Goal: Task Accomplishment & Management: Manage account settings

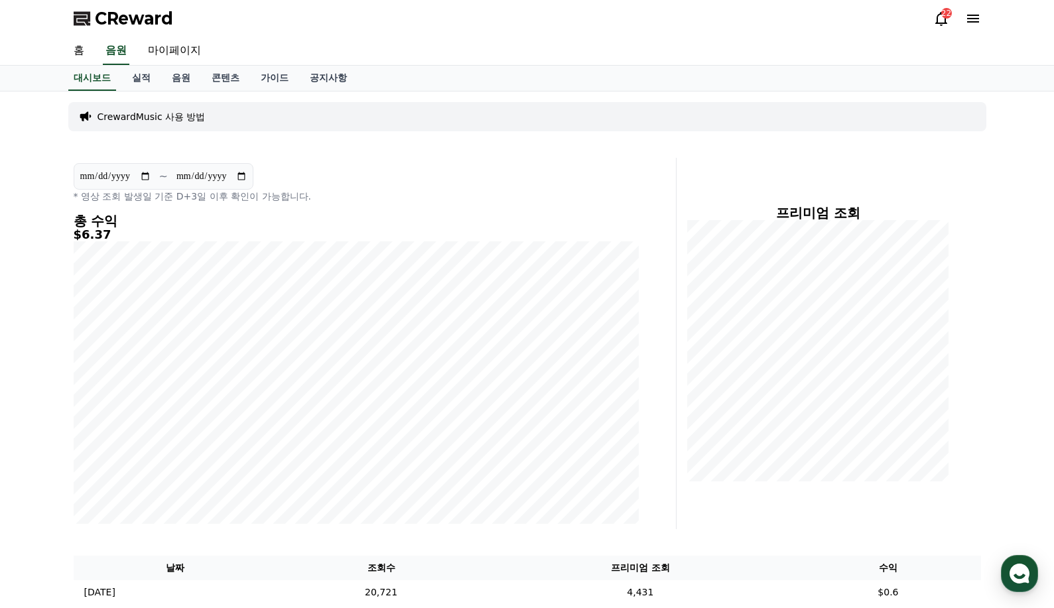
click at [973, 18] on icon at bounding box center [973, 19] width 12 height 8
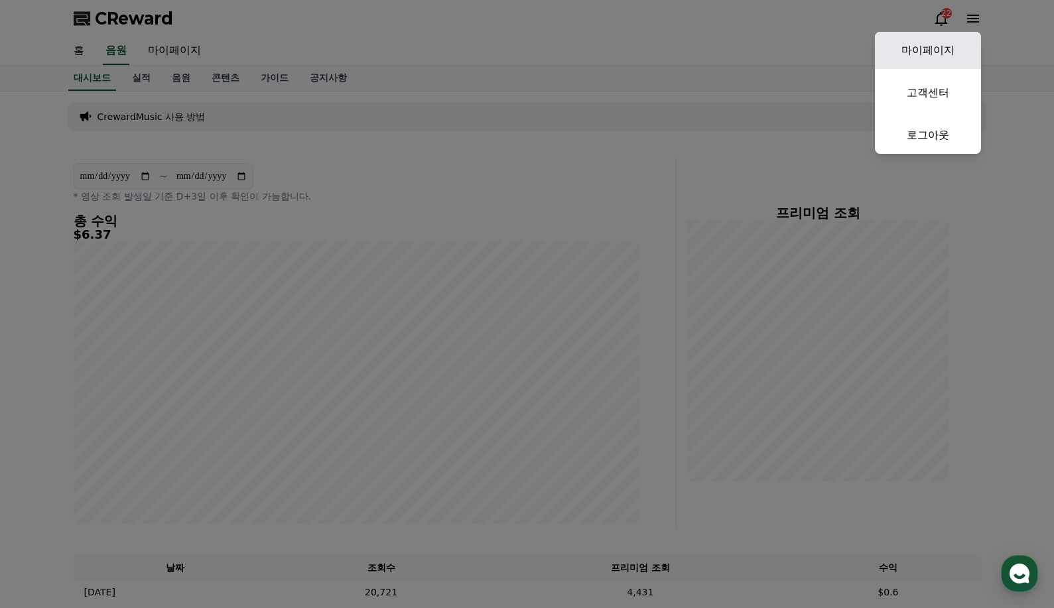
click at [950, 44] on link "마이페이지" at bounding box center [928, 50] width 106 height 37
select select "**********"
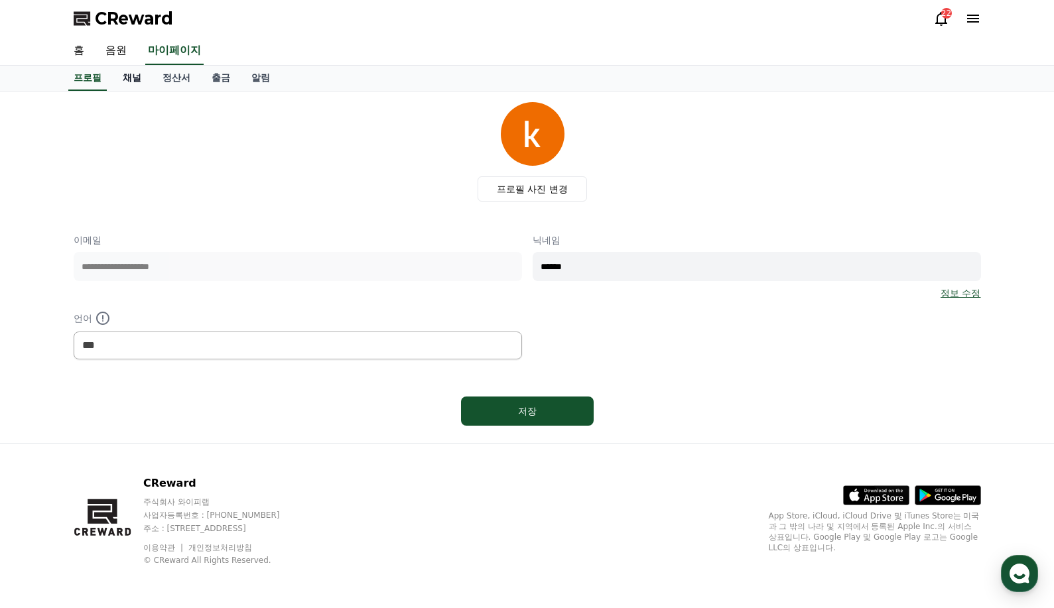
click at [135, 81] on link "채널" at bounding box center [132, 78] width 40 height 25
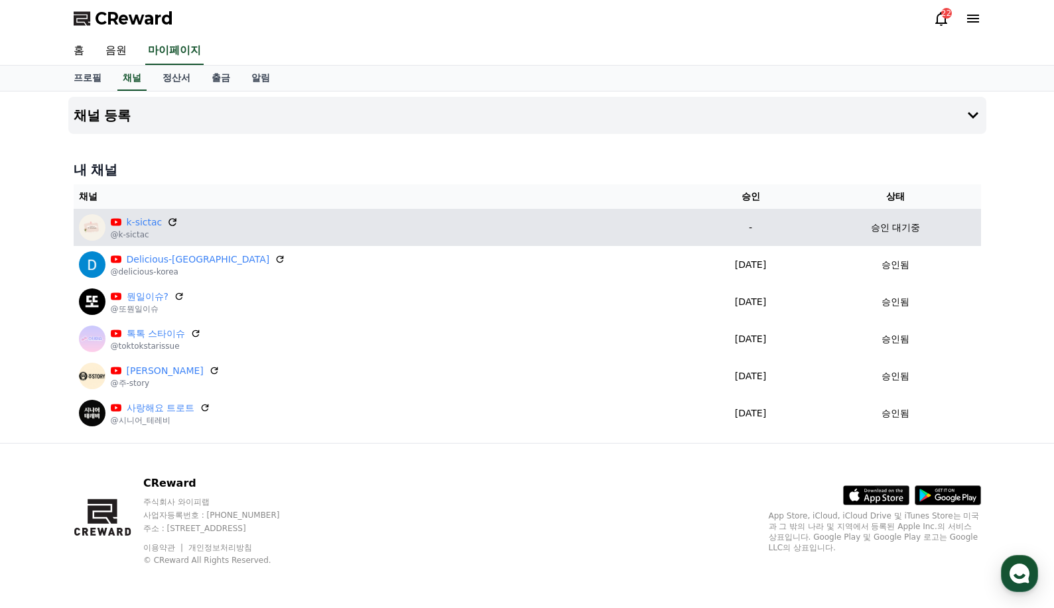
click at [169, 220] on icon at bounding box center [173, 222] width 12 height 12
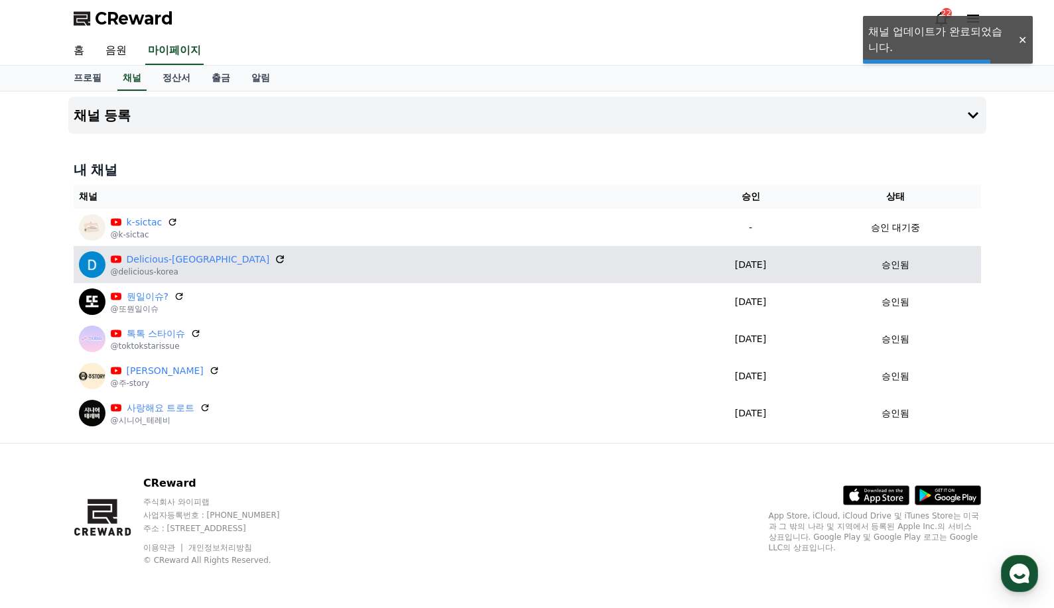
click at [276, 258] on icon at bounding box center [280, 259] width 8 height 8
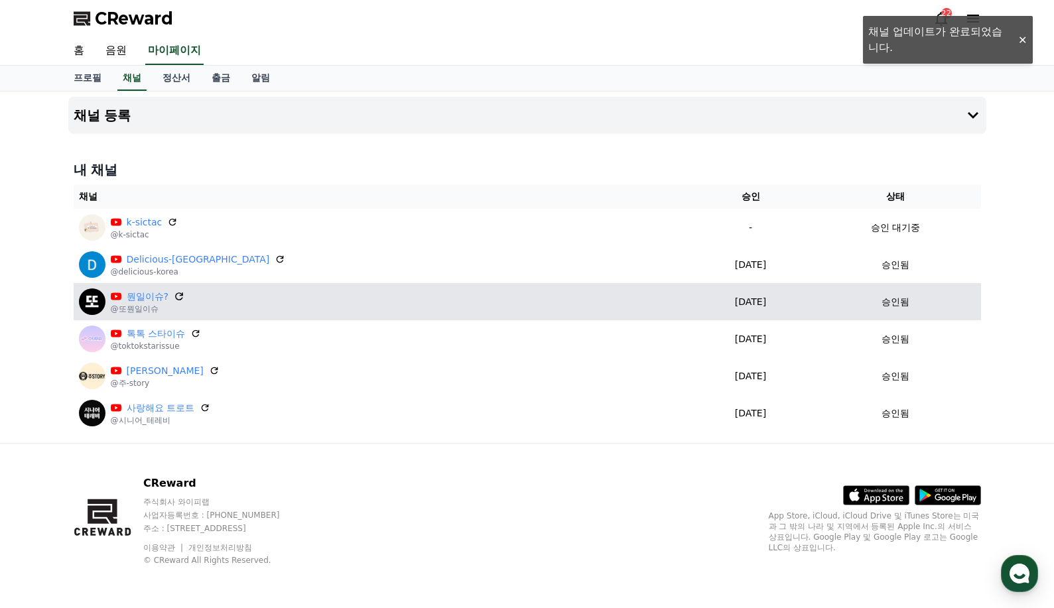
click at [180, 296] on icon at bounding box center [179, 296] width 12 height 12
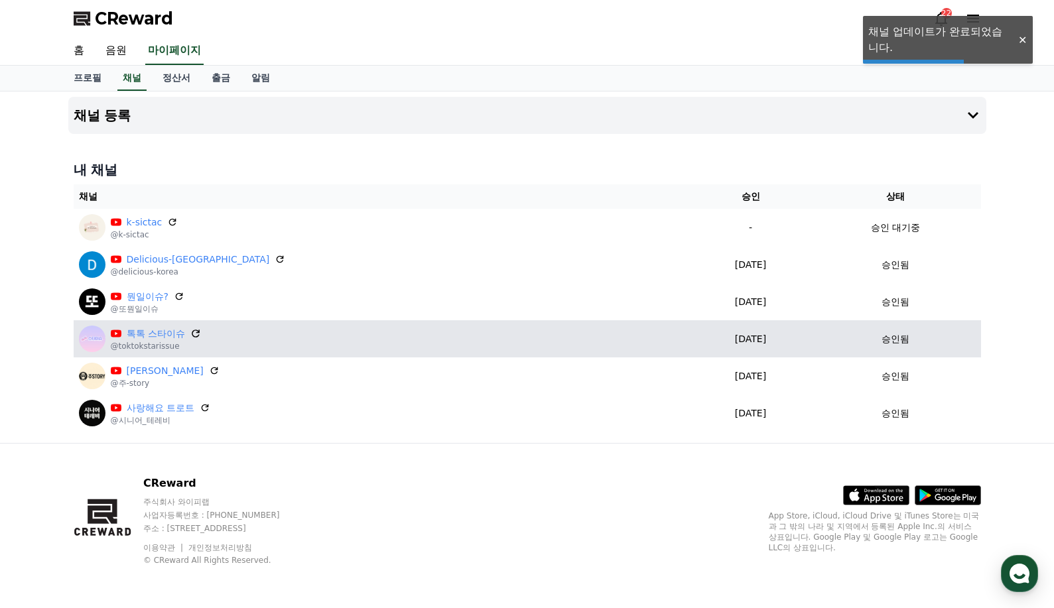
click at [200, 334] on icon at bounding box center [196, 334] width 12 height 12
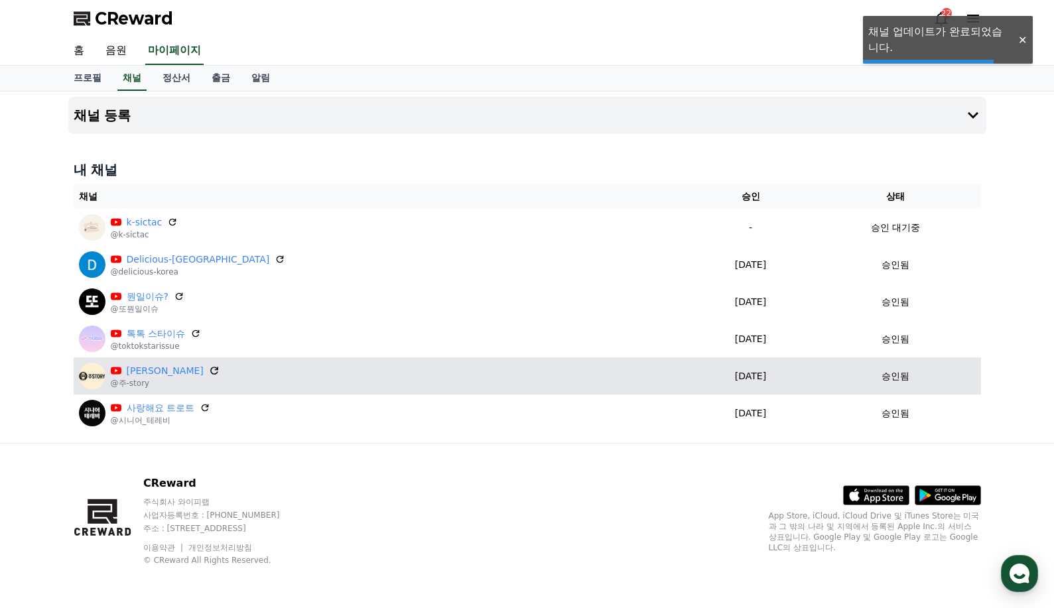
click at [210, 370] on icon at bounding box center [214, 371] width 8 height 8
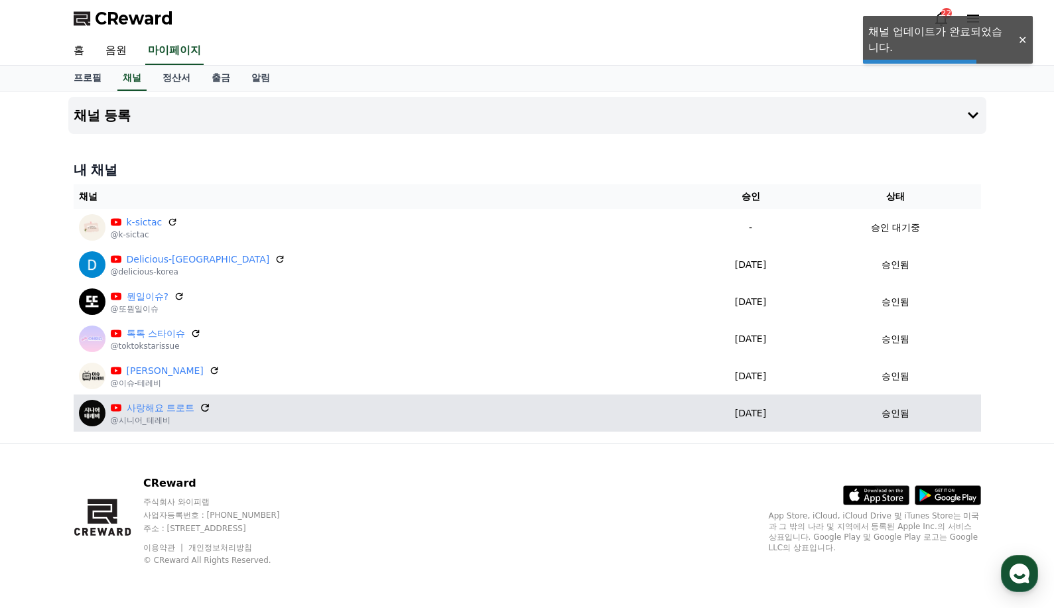
click at [208, 408] on icon at bounding box center [205, 408] width 12 height 12
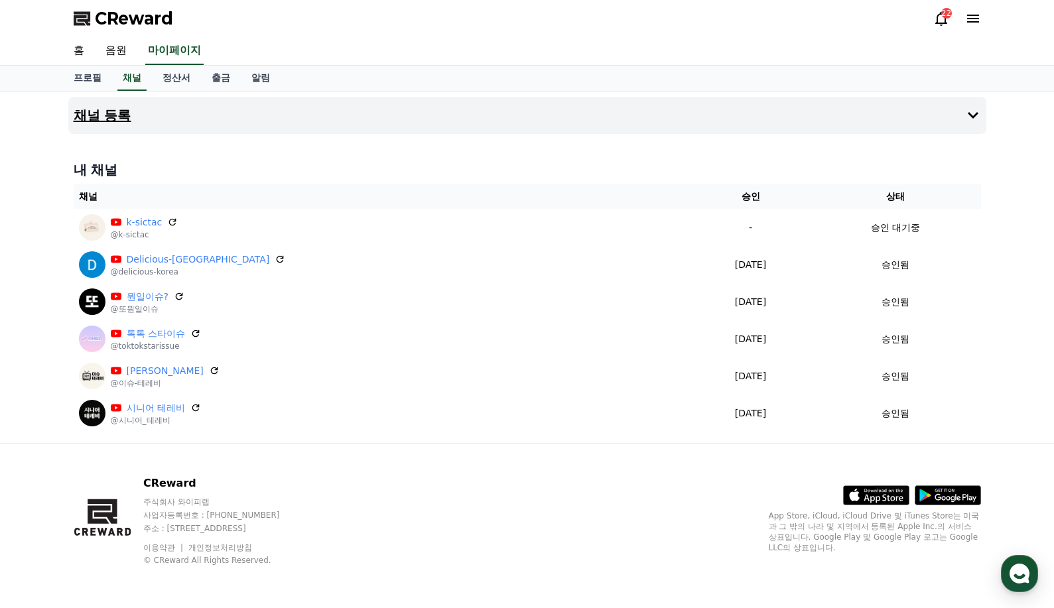
click at [144, 107] on button "채널 등록" at bounding box center [527, 115] width 918 height 37
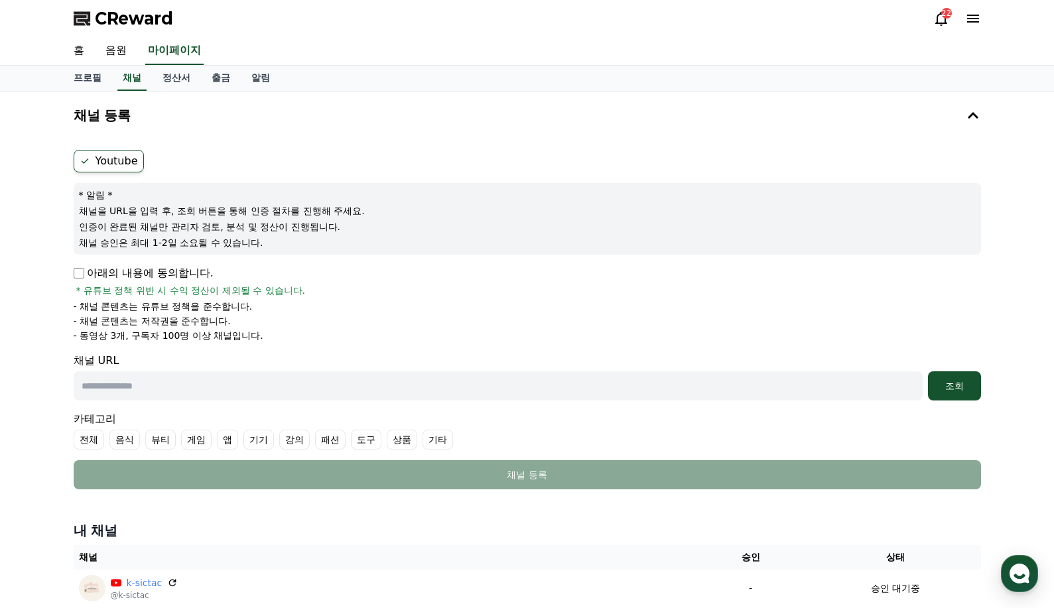
click at [145, 387] on input "text" at bounding box center [498, 385] width 849 height 29
paste input "**********"
type input "**********"
click at [963, 385] on div "조회" at bounding box center [954, 385] width 42 height 13
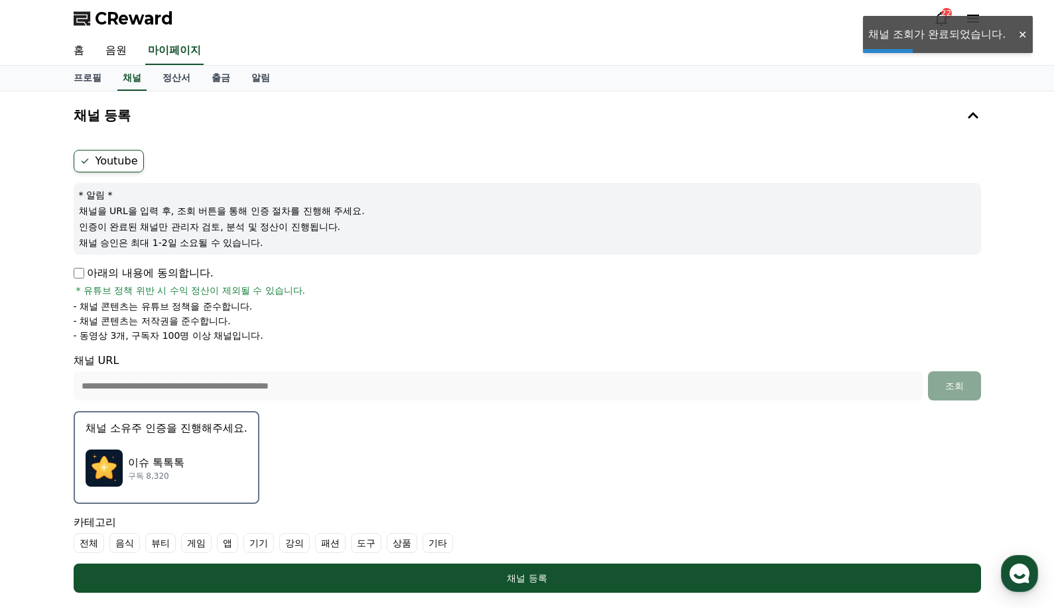
click at [156, 460] on p "이슈 톡톡톡" at bounding box center [156, 463] width 56 height 16
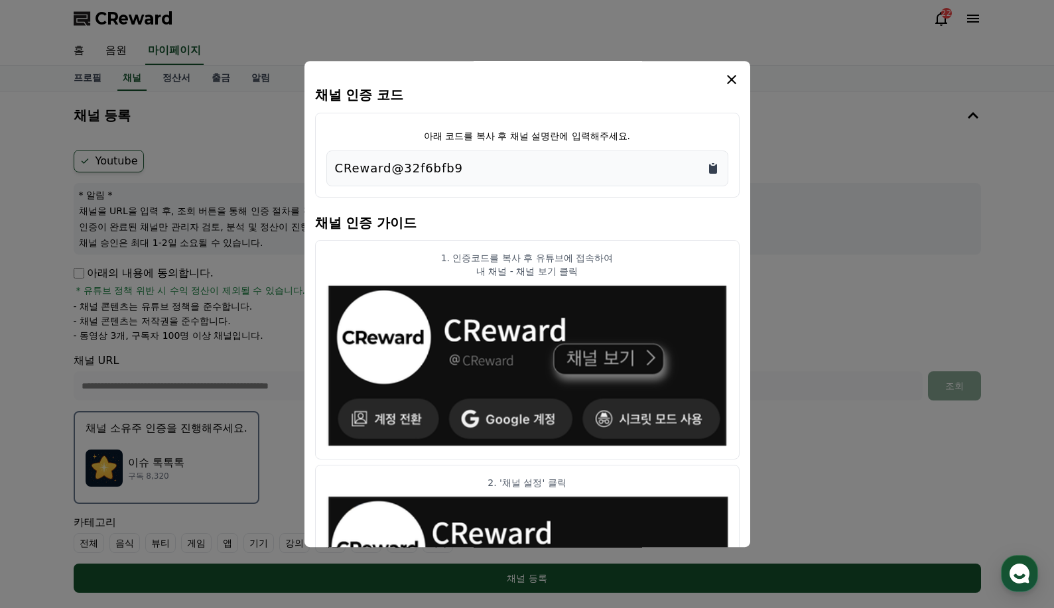
click at [711, 171] on icon "Copy to clipboard" at bounding box center [713, 169] width 8 height 10
click at [737, 77] on icon "modal" at bounding box center [731, 80] width 16 height 16
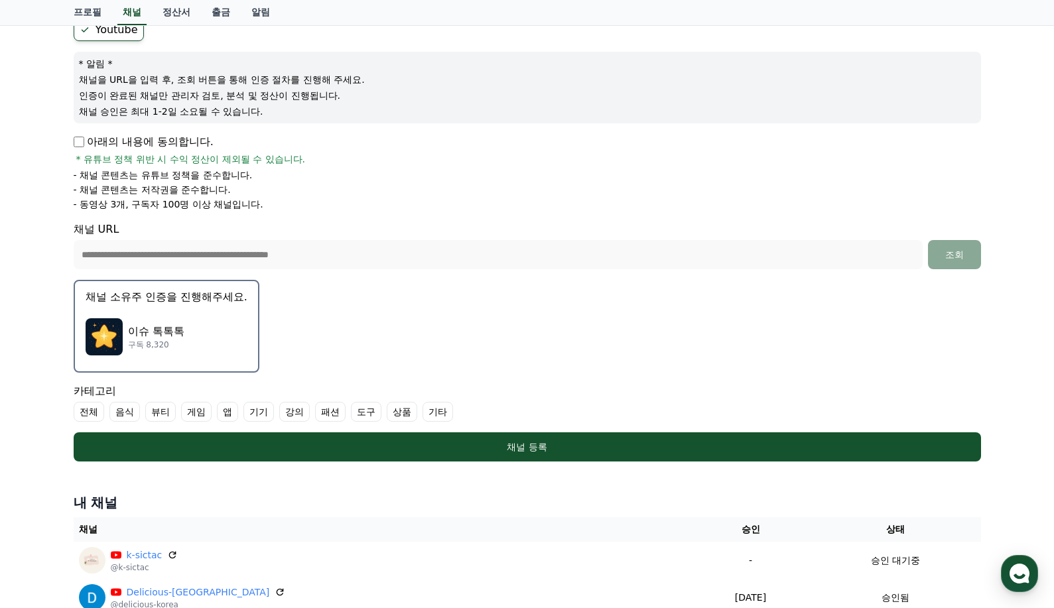
scroll to position [133, 0]
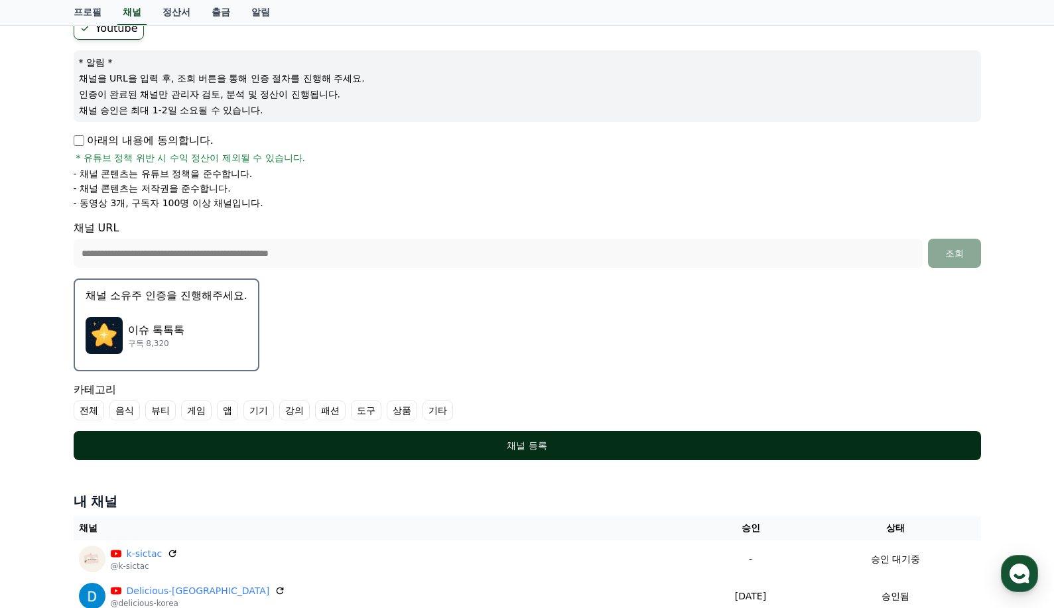
click at [528, 452] on div "채널 등록" at bounding box center [527, 445] width 854 height 13
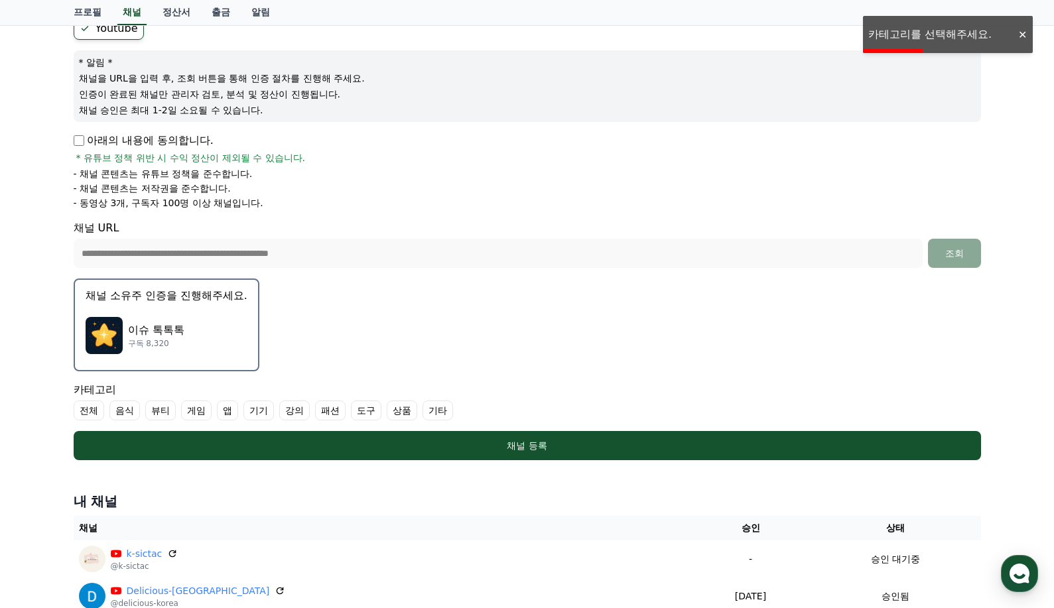
click at [440, 410] on label "기타" at bounding box center [437, 410] width 31 height 20
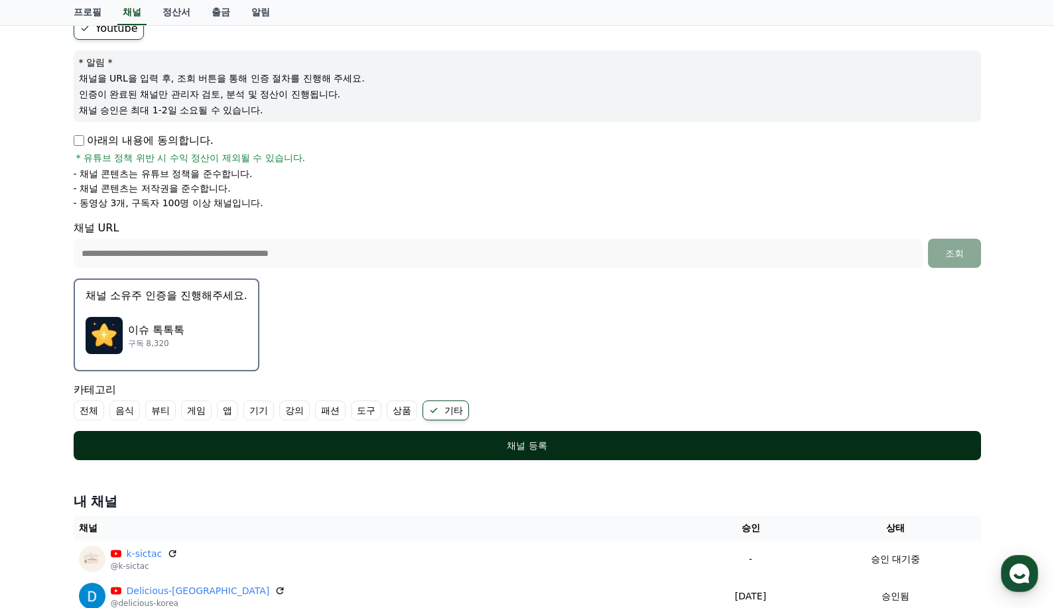
click at [455, 440] on div "채널 등록" at bounding box center [527, 445] width 854 height 13
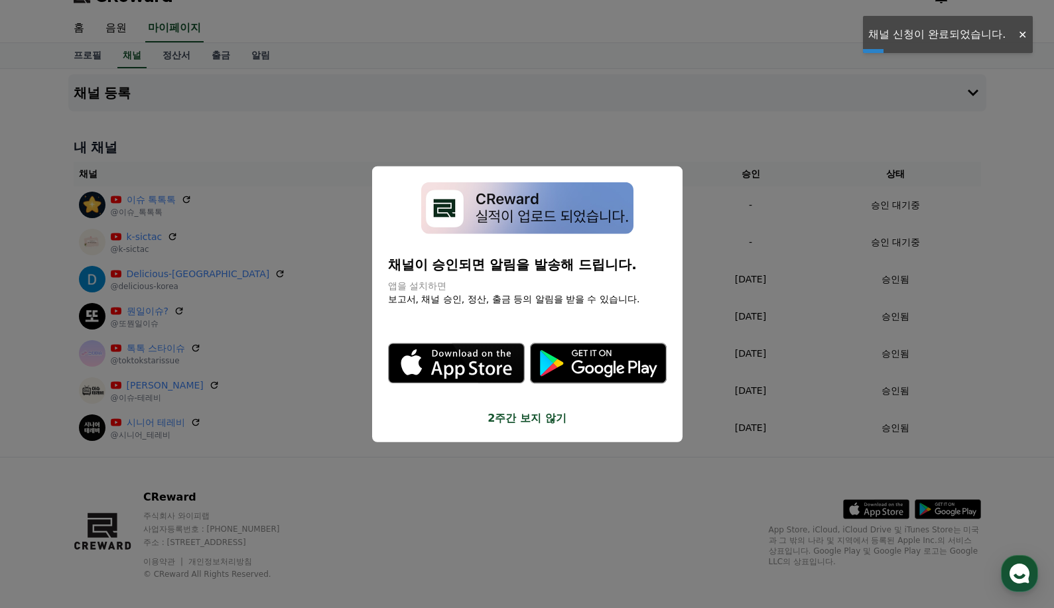
click at [545, 424] on button "2주간 보지 않기" at bounding box center [527, 418] width 278 height 16
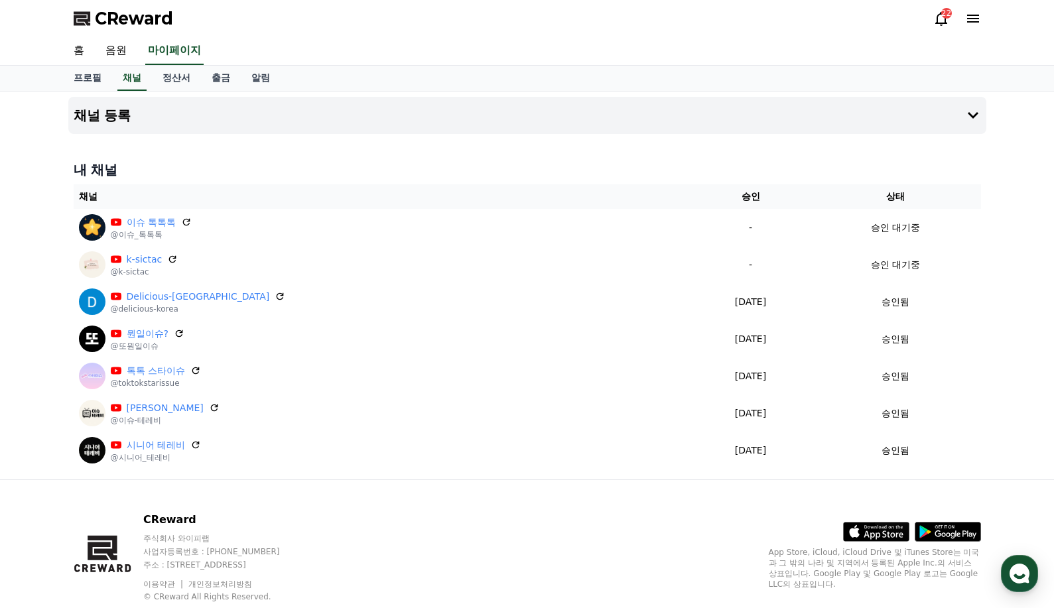
click at [934, 16] on icon at bounding box center [941, 19] width 16 height 16
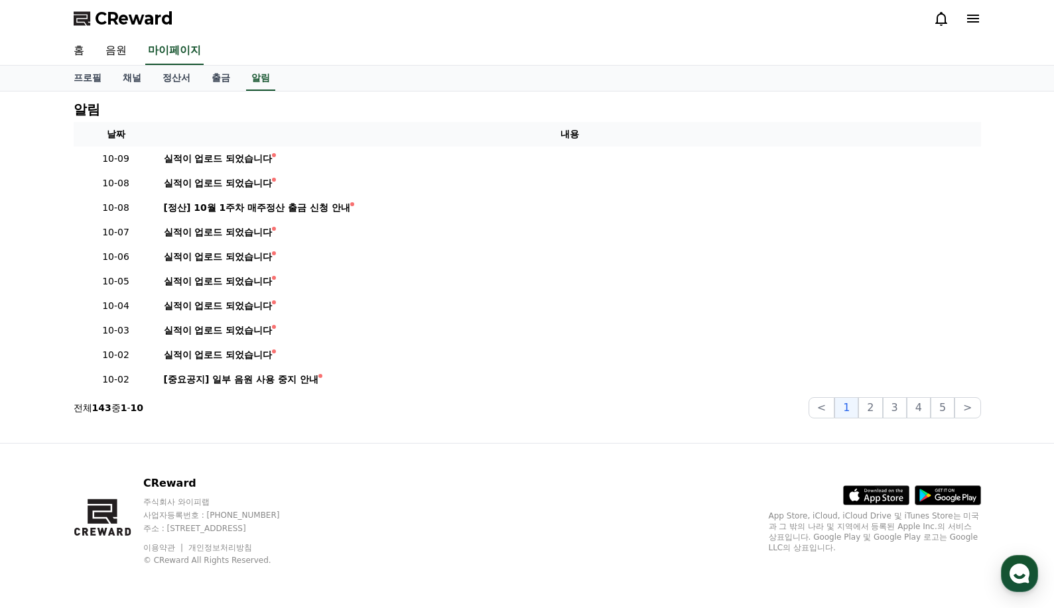
click at [973, 19] on icon at bounding box center [973, 19] width 12 height 8
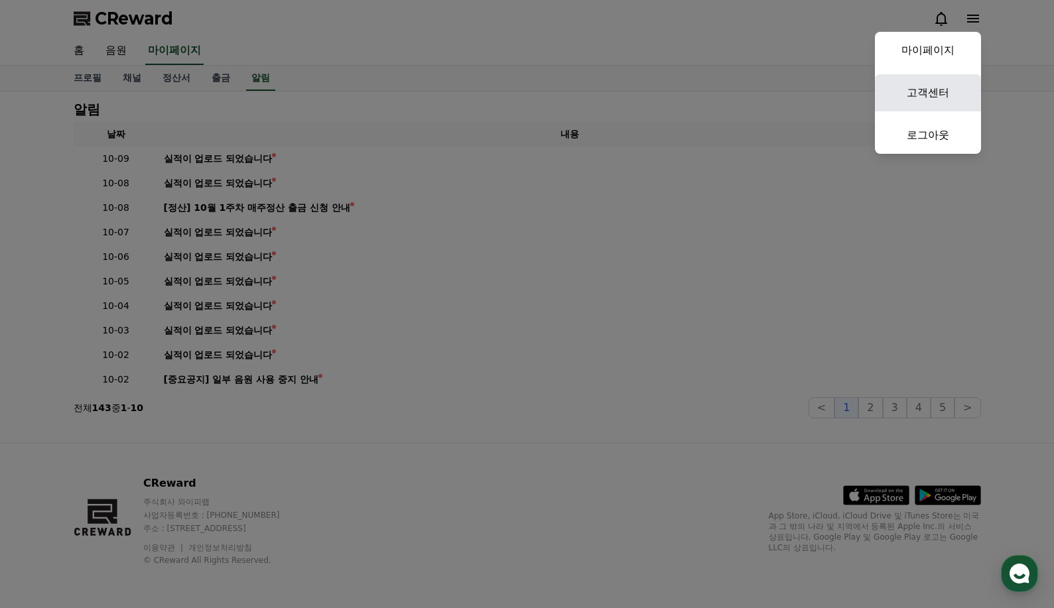
click at [940, 94] on link "고객센터" at bounding box center [928, 92] width 106 height 37
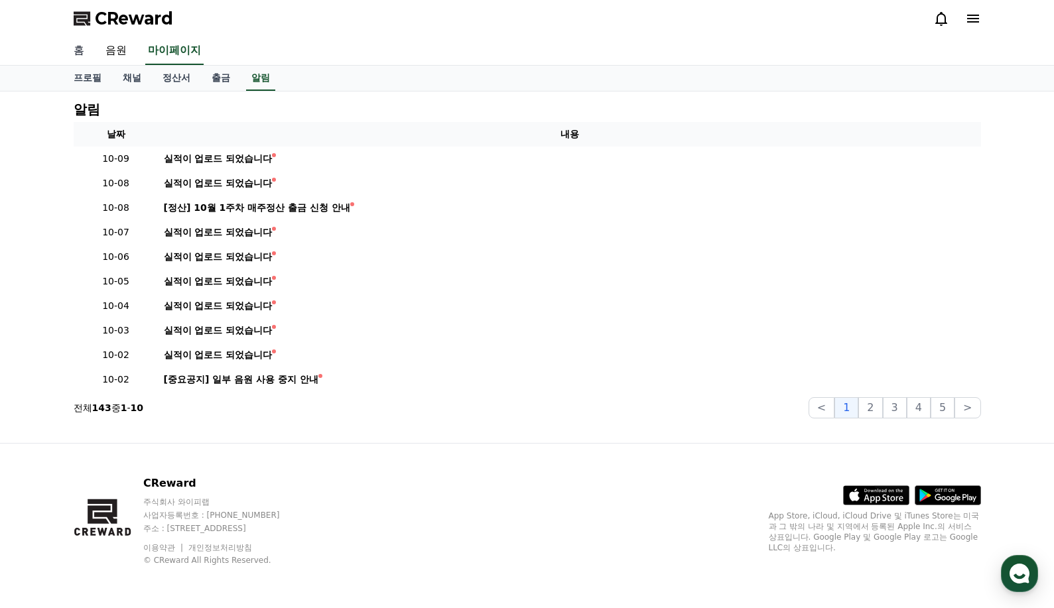
click at [78, 54] on link "홈" at bounding box center [79, 51] width 32 height 28
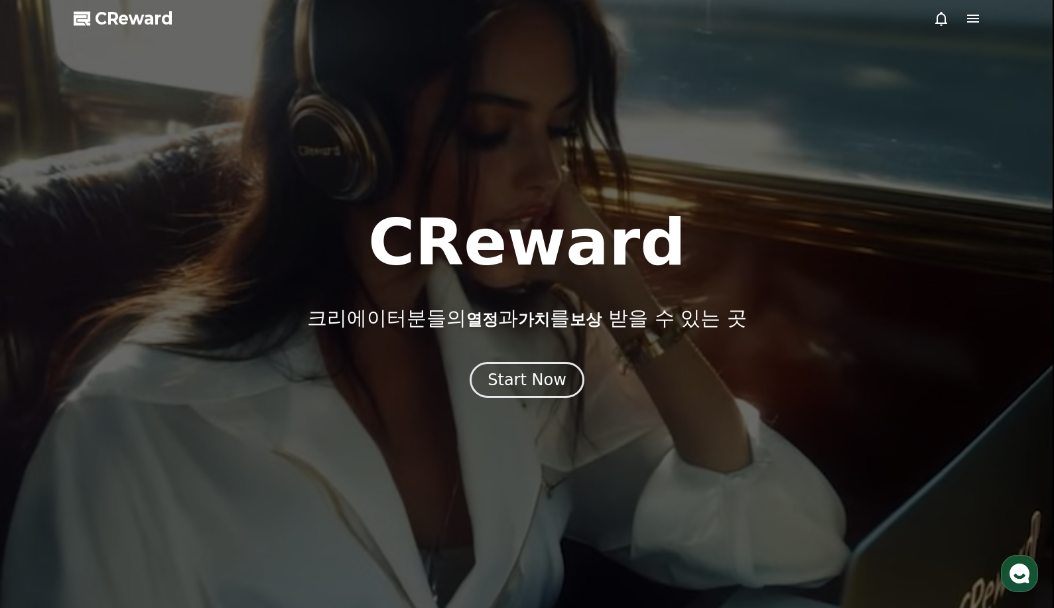
click at [935, 15] on icon at bounding box center [941, 19] width 16 height 16
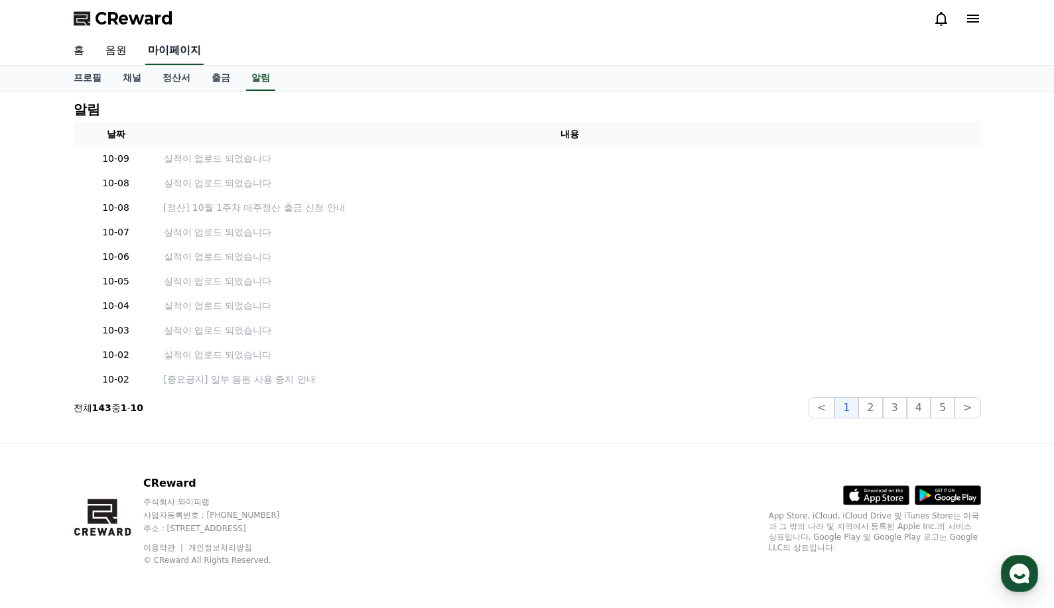
click at [183, 47] on link "마이페이지" at bounding box center [174, 51] width 58 height 28
select select "**********"
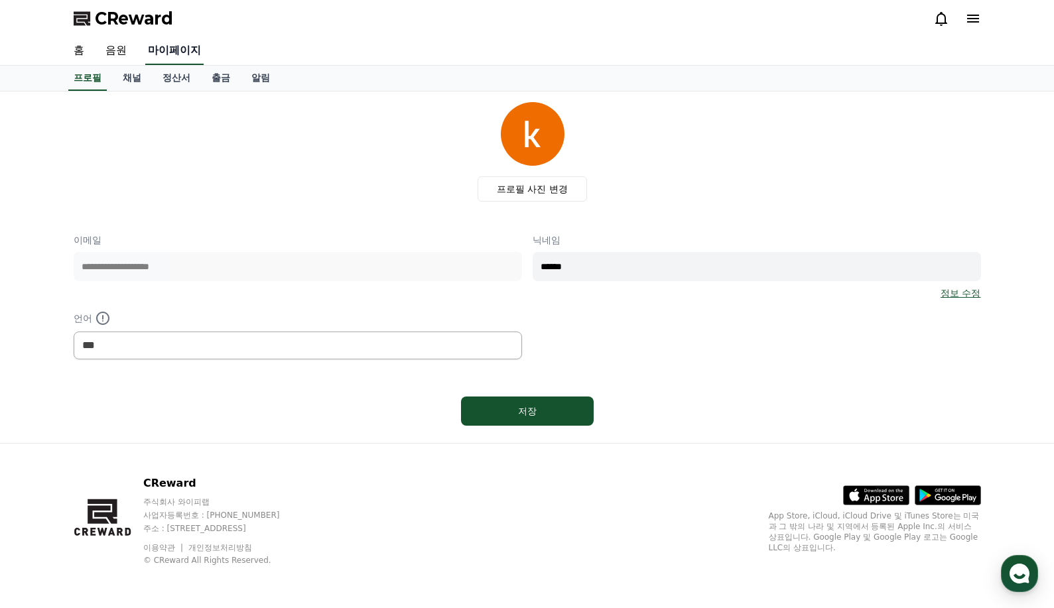
click at [190, 54] on link "마이페이지" at bounding box center [174, 51] width 58 height 28
click at [257, 73] on link "알림" at bounding box center [261, 78] width 40 height 25
